Goal: Task Accomplishment & Management: Use online tool/utility

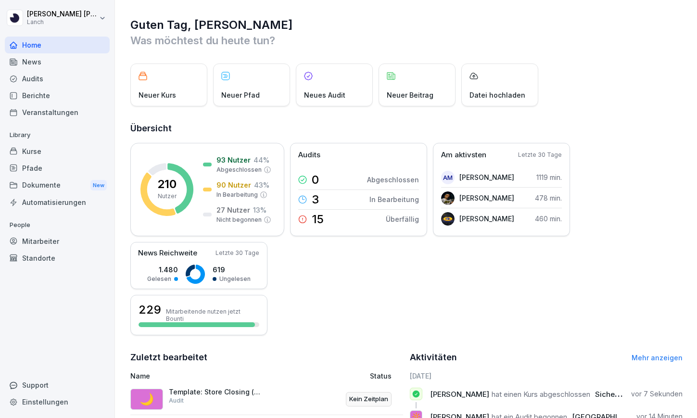
click at [69, 68] on div "News" at bounding box center [57, 61] width 105 height 17
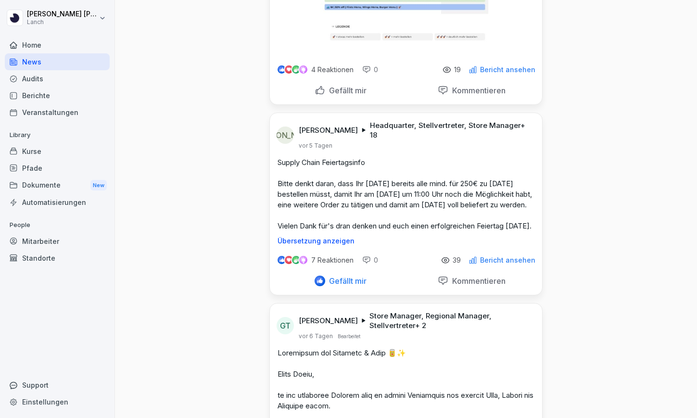
scroll to position [299, 0]
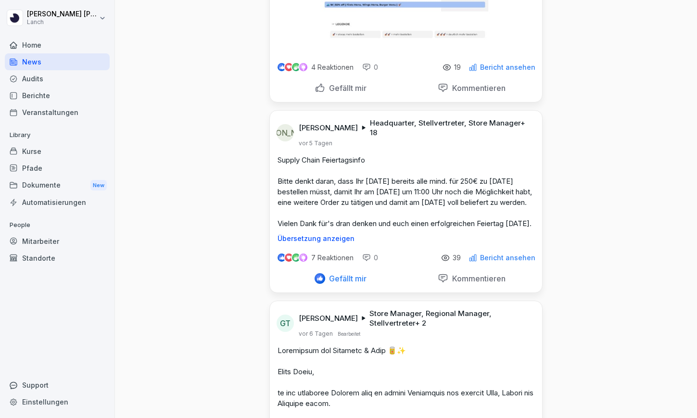
click at [44, 149] on div "Kurse" at bounding box center [57, 151] width 105 height 17
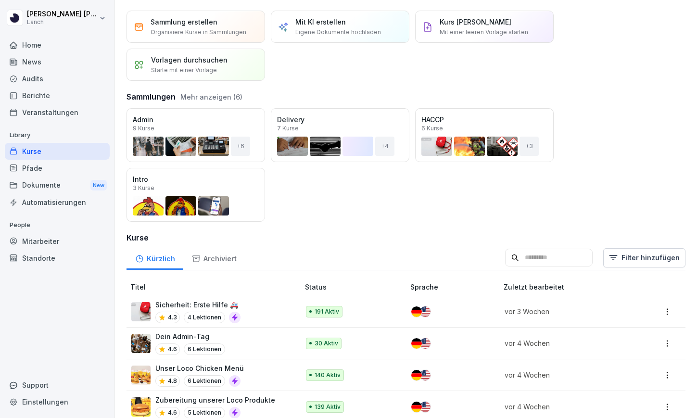
scroll to position [27, 0]
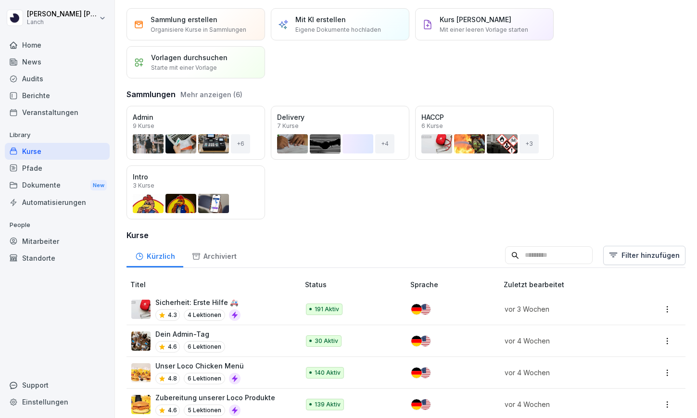
click at [546, 258] on input at bounding box center [549, 255] width 88 height 18
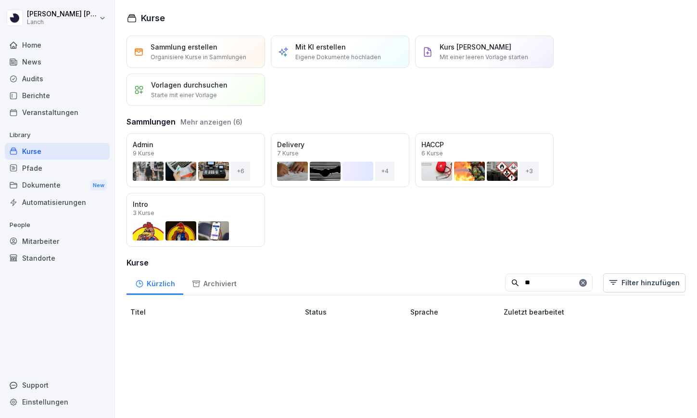
scroll to position [0, 0]
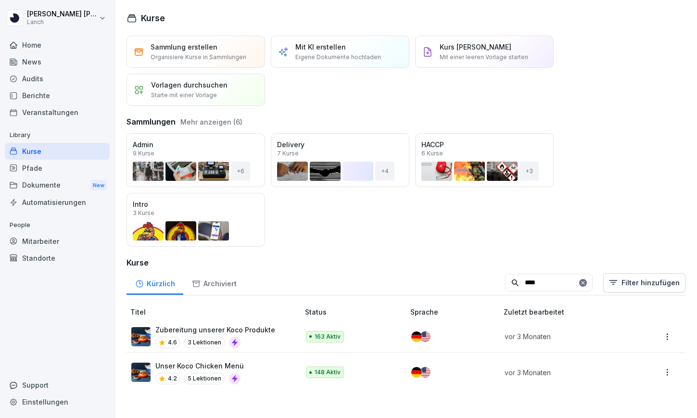
type input "****"
click at [283, 370] on div "Unser Koco Chicken Menü 4.2 5 Lektionen" at bounding box center [210, 373] width 158 height 24
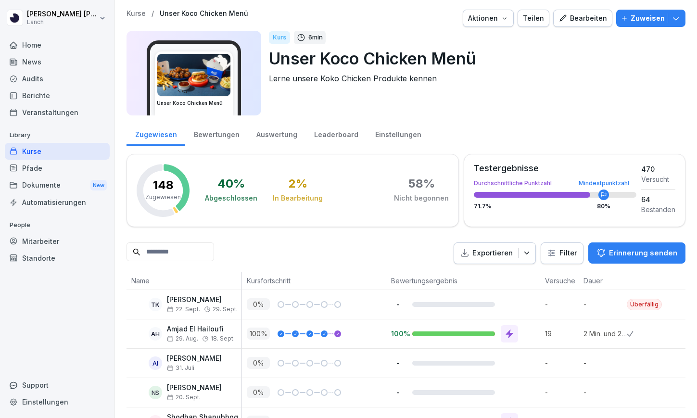
click at [582, 20] on div "Bearbeiten" at bounding box center [583, 18] width 49 height 11
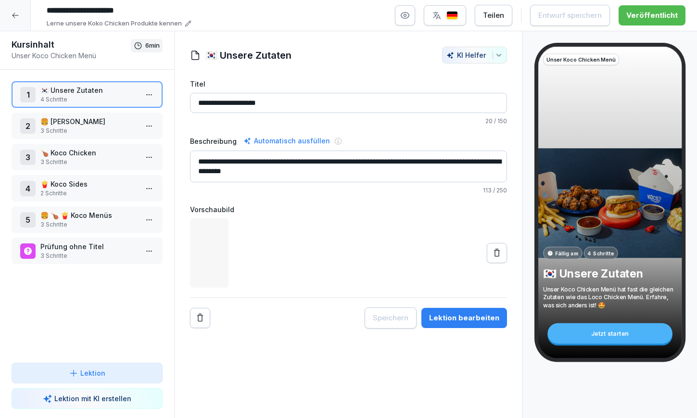
click at [78, 251] on p "Prüfung ohne Titel" at bounding box center [88, 247] width 97 height 10
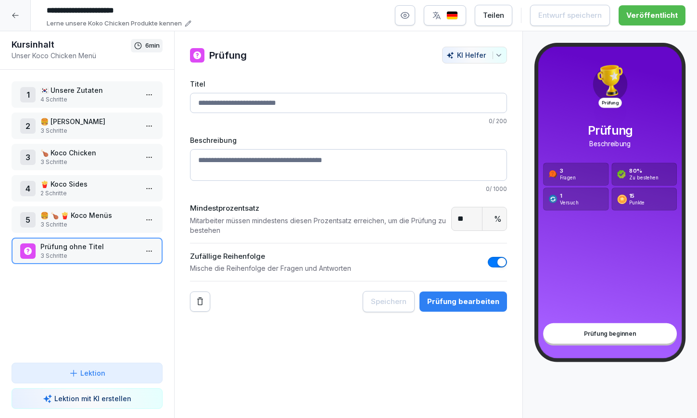
click at [449, 304] on div "Prüfung bearbeiten" at bounding box center [463, 301] width 72 height 11
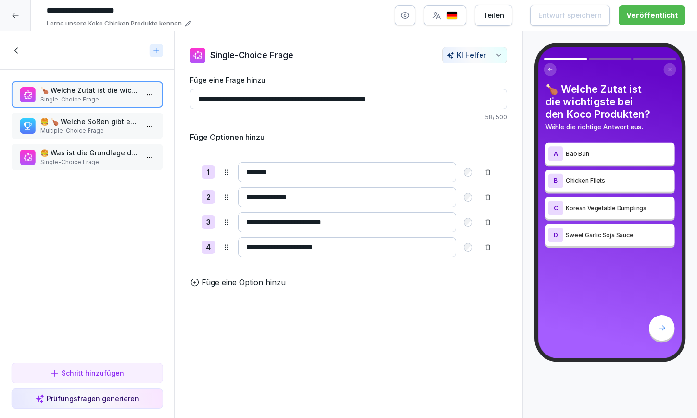
click at [103, 150] on p "🍔 Was ist die Grundlage der [PERSON_NAME]?" at bounding box center [88, 153] width 97 height 10
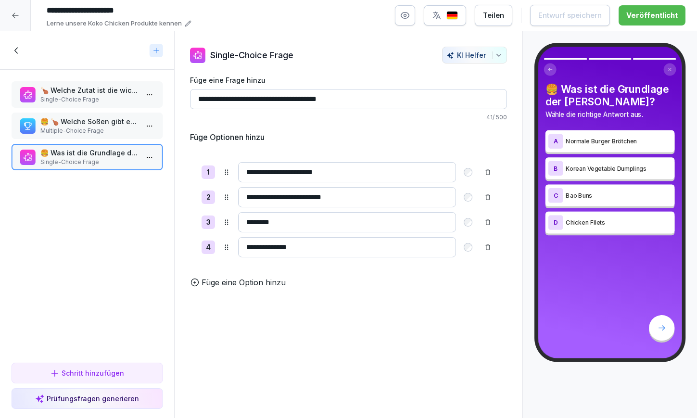
click at [101, 130] on p "Multiple-Choice Frage" at bounding box center [88, 131] width 97 height 9
